Goal: Task Accomplishment & Management: Manage account settings

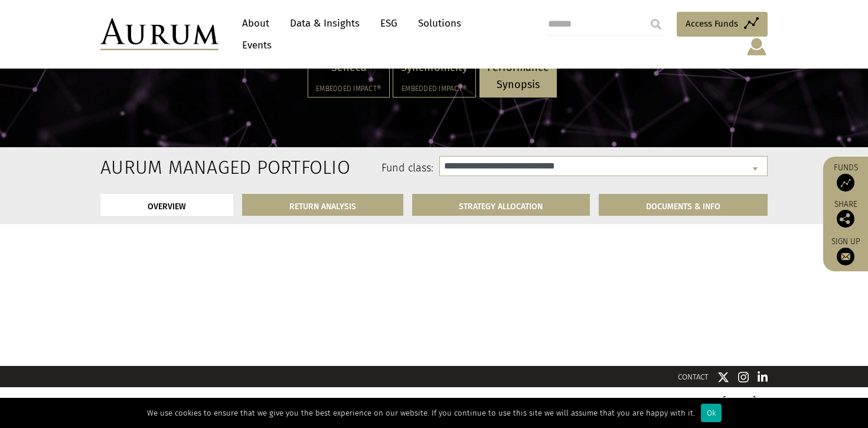
select select "**********"
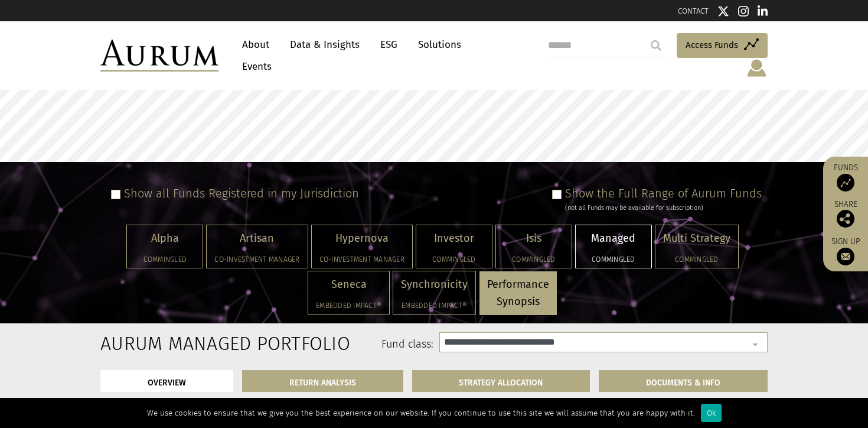
click at [561, 190] on span at bounding box center [556, 194] width 9 height 9
click at [562, 190] on span at bounding box center [556, 194] width 9 height 9
click at [557, 340] on div "**********" at bounding box center [491, 346] width 571 height 29
click at [567, 186] on div "Show the Full Range of Aurum Funds (not all Funds may be available for subscrip…" at bounding box center [655, 199] width 214 height 27
click at [562, 190] on span at bounding box center [556, 194] width 9 height 9
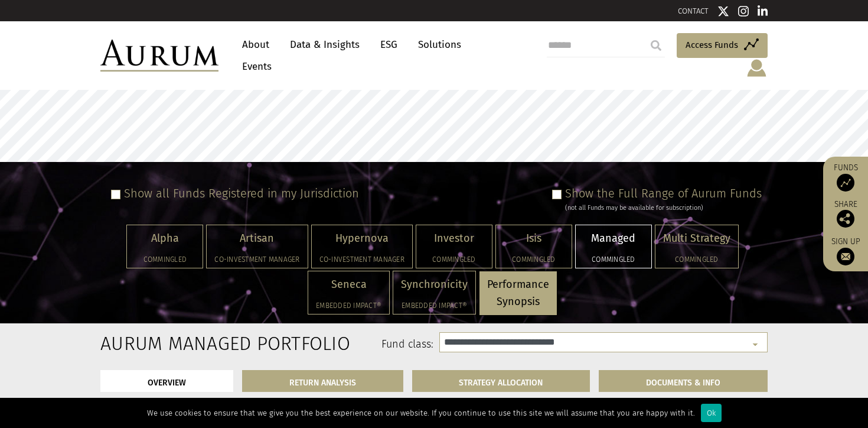
click at [432, 50] on link "Solutions" at bounding box center [439, 45] width 55 height 22
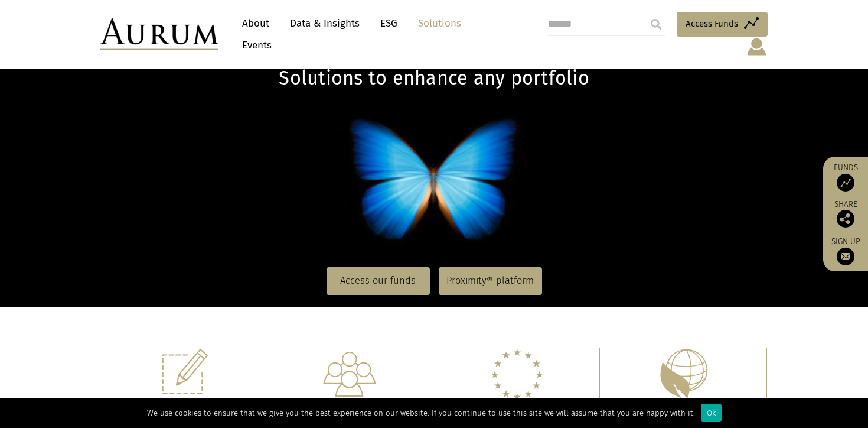
scroll to position [100, 0]
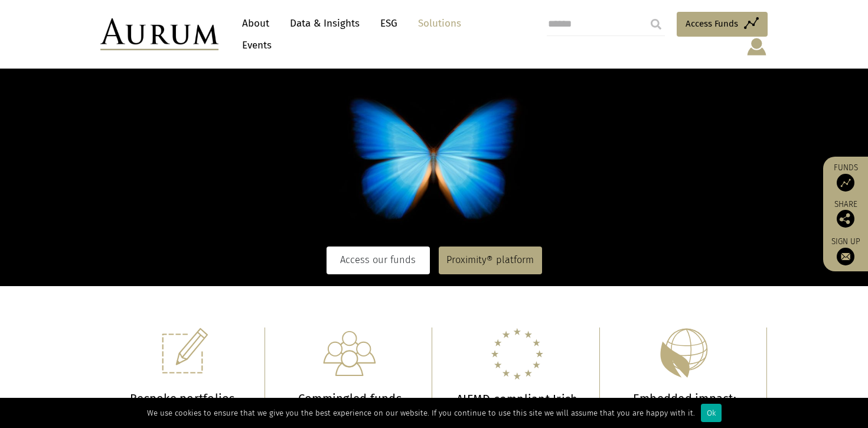
click at [413, 258] on link "Access our funds" at bounding box center [378, 259] width 103 height 27
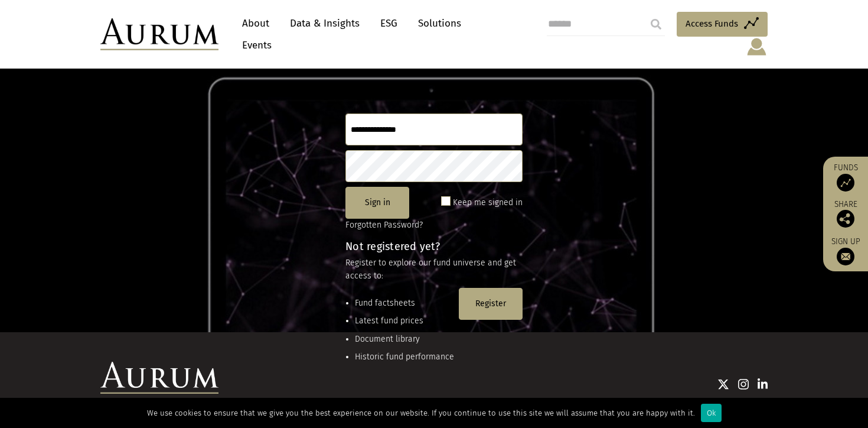
scroll to position [50, 0]
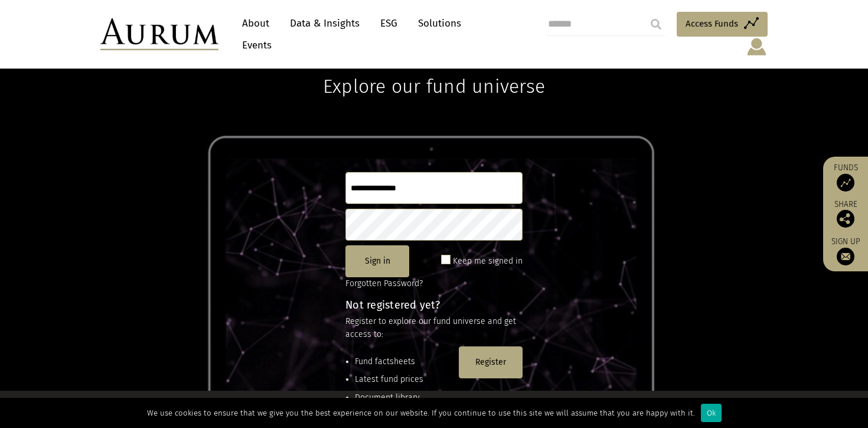
click at [401, 190] on input "text" at bounding box center [434, 188] width 177 height 32
type input "*"
